Goal: Task Accomplishment & Management: Manage account settings

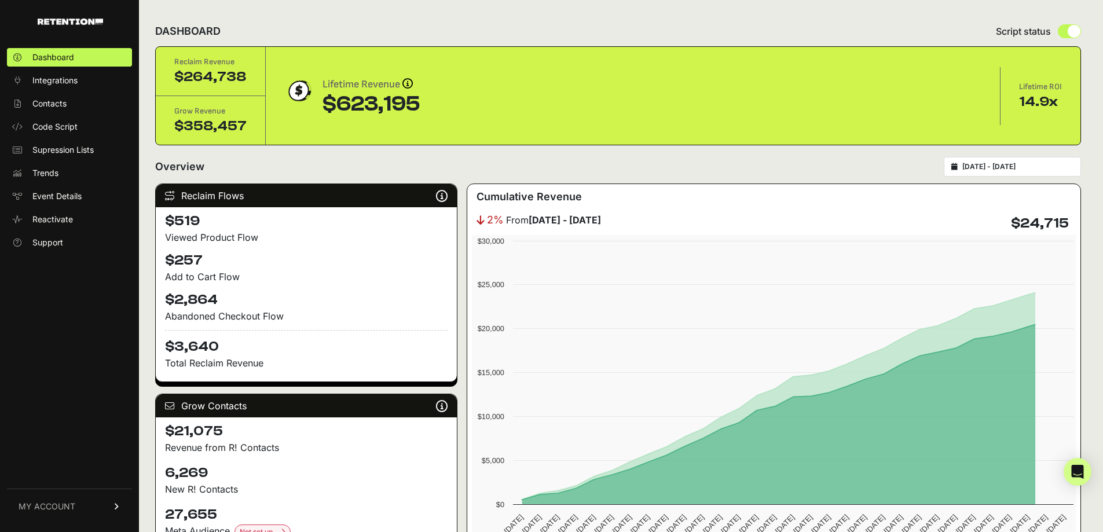
click at [78, 508] on link "MY ACCOUNT" at bounding box center [69, 506] width 125 height 35
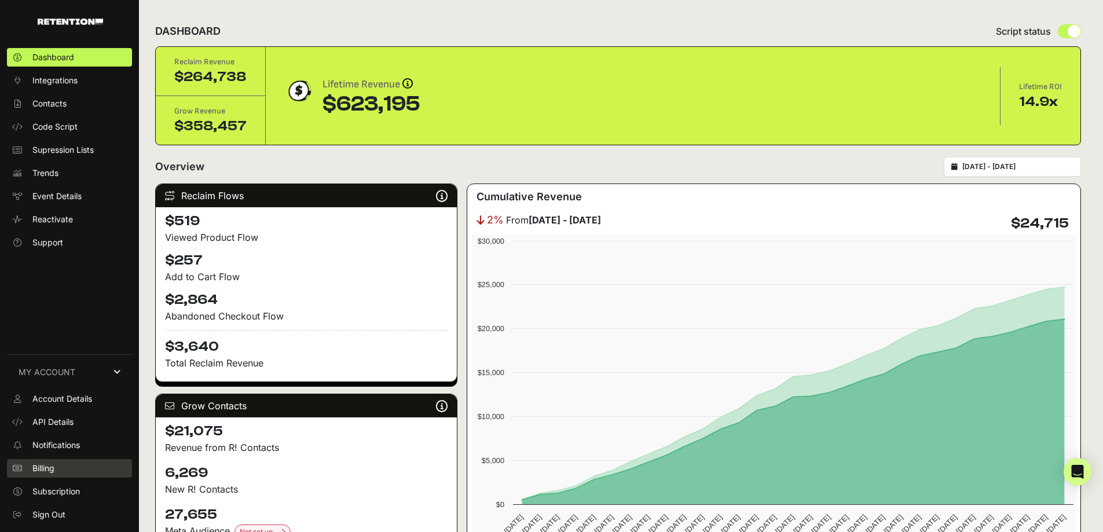
click at [49, 471] on span "Billing" at bounding box center [43, 469] width 22 height 12
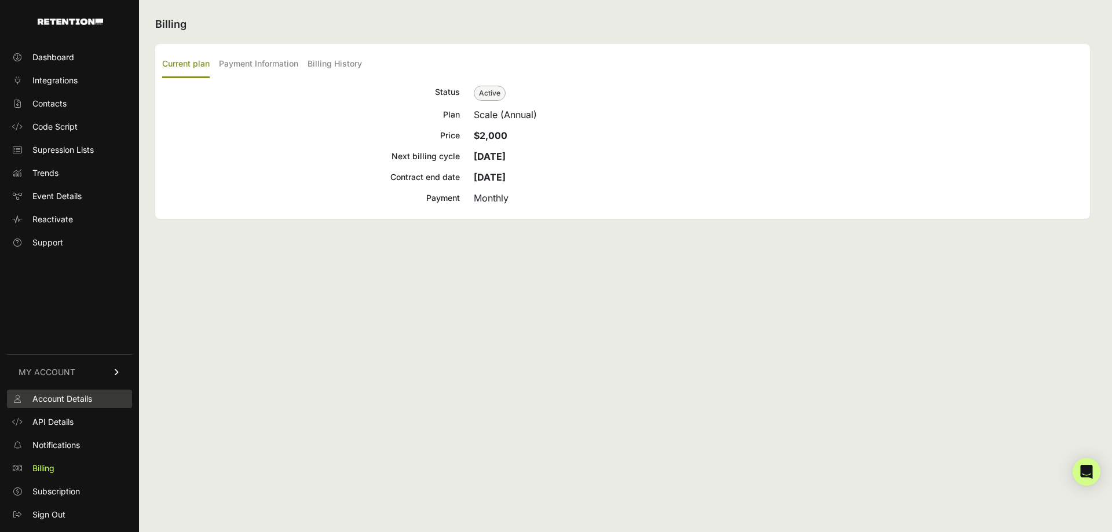
click at [81, 404] on span "Account Details" at bounding box center [62, 399] width 60 height 12
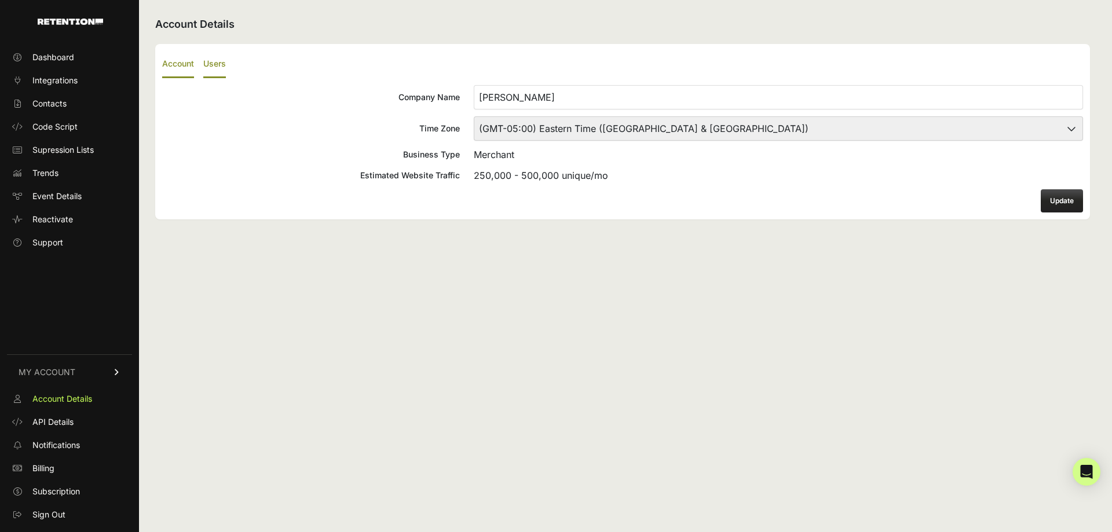
click at [216, 65] on label "Users" at bounding box center [214, 64] width 23 height 27
click at [0, 0] on input "Users" at bounding box center [0, 0] width 0 height 0
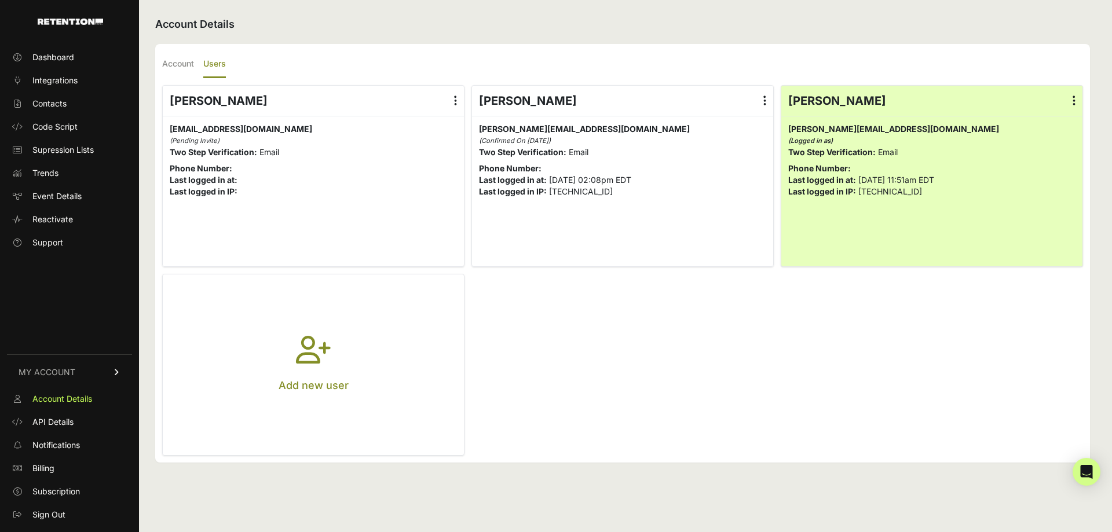
click at [321, 372] on icon "button" at bounding box center [313, 357] width 35 height 42
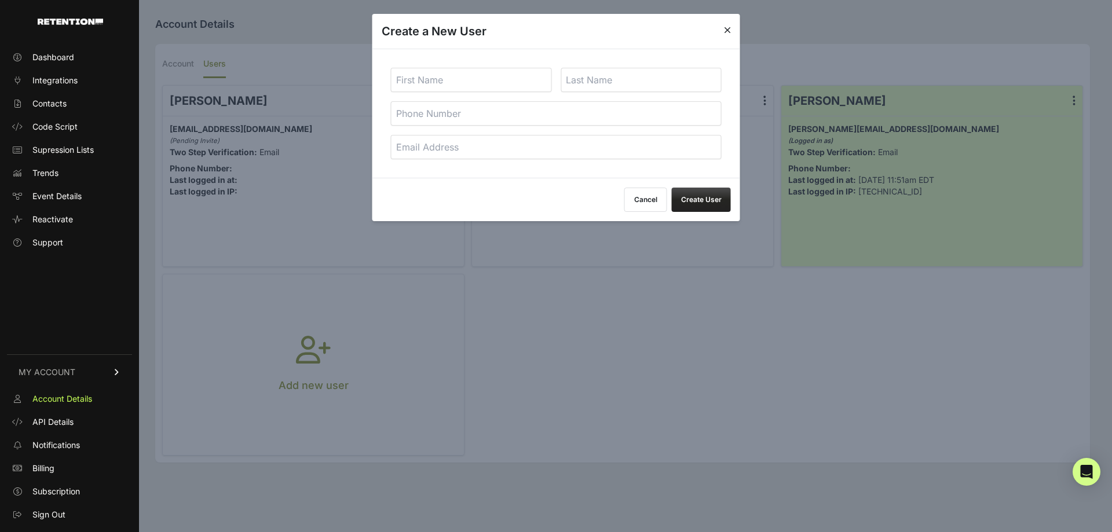
click at [493, 80] on input "text" at bounding box center [471, 80] width 161 height 24
type input "Erica"
type input "Kale"
type input "erica.kale@josiemaran.com"
click at [710, 204] on button "Create User" at bounding box center [701, 200] width 59 height 24
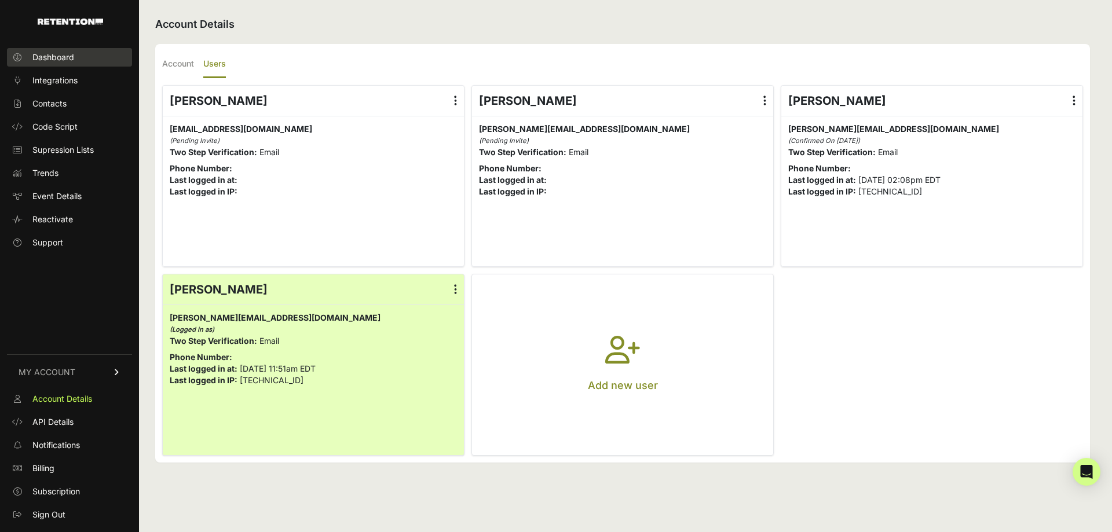
click at [81, 59] on link "Dashboard" at bounding box center [69, 57] width 125 height 19
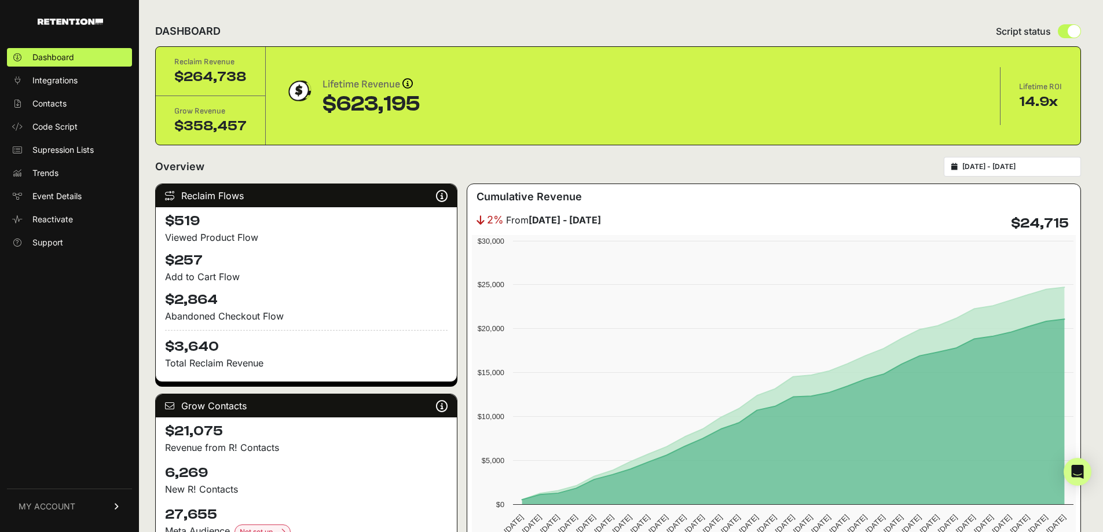
click at [70, 499] on link "MY ACCOUNT" at bounding box center [69, 506] width 125 height 35
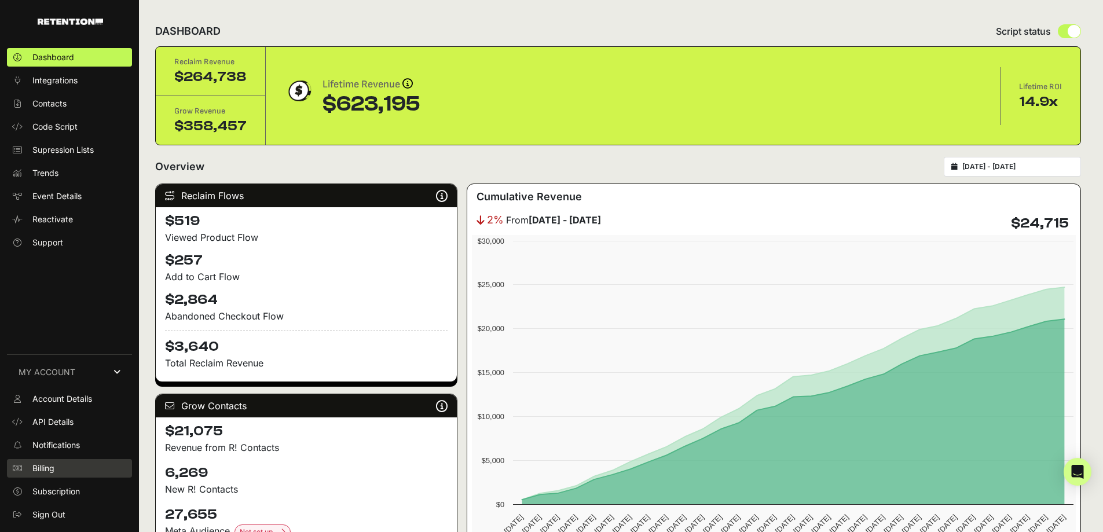
click at [65, 465] on link "Billing" at bounding box center [69, 468] width 125 height 19
